Goal: Transaction & Acquisition: Purchase product/service

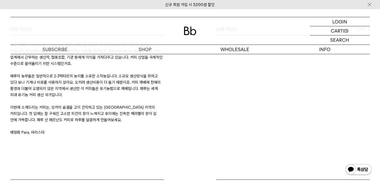
scroll to position [228, 0]
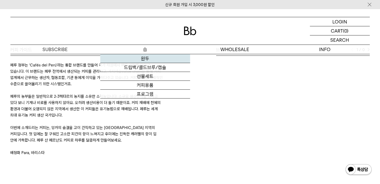
click at [145, 59] on link "원두" at bounding box center [145, 58] width 90 height 9
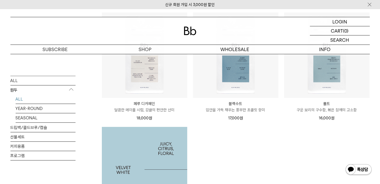
scroll to position [416, 0]
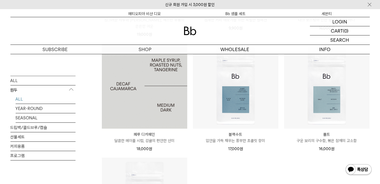
click at [154, 105] on img at bounding box center [144, 85] width 85 height 85
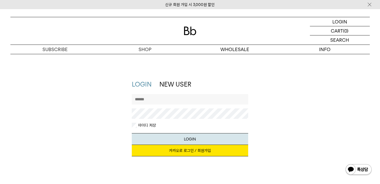
click at [159, 99] on input "text" at bounding box center [190, 99] width 116 height 10
type input "*"
type input "********"
click at [204, 137] on button "LOGIN" at bounding box center [190, 139] width 116 height 12
click at [238, 15] on div "LOGIN 로그인 LOGIN 로그인 CART 장바구니 (0) SEARCH 검색 검색폼 ** 추천상품" at bounding box center [190, 31] width 380 height 45
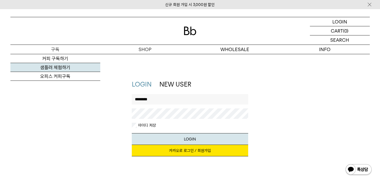
click at [51, 66] on link "샘플러 체험하기" at bounding box center [55, 67] width 90 height 9
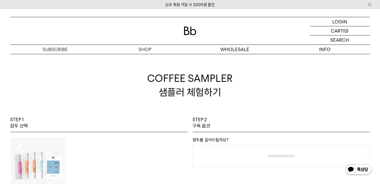
click at [187, 7] on div "신규 회원 가입 시 3,000원 할인" at bounding box center [190, 4] width 380 height 9
